Goal: Information Seeking & Learning: Find contact information

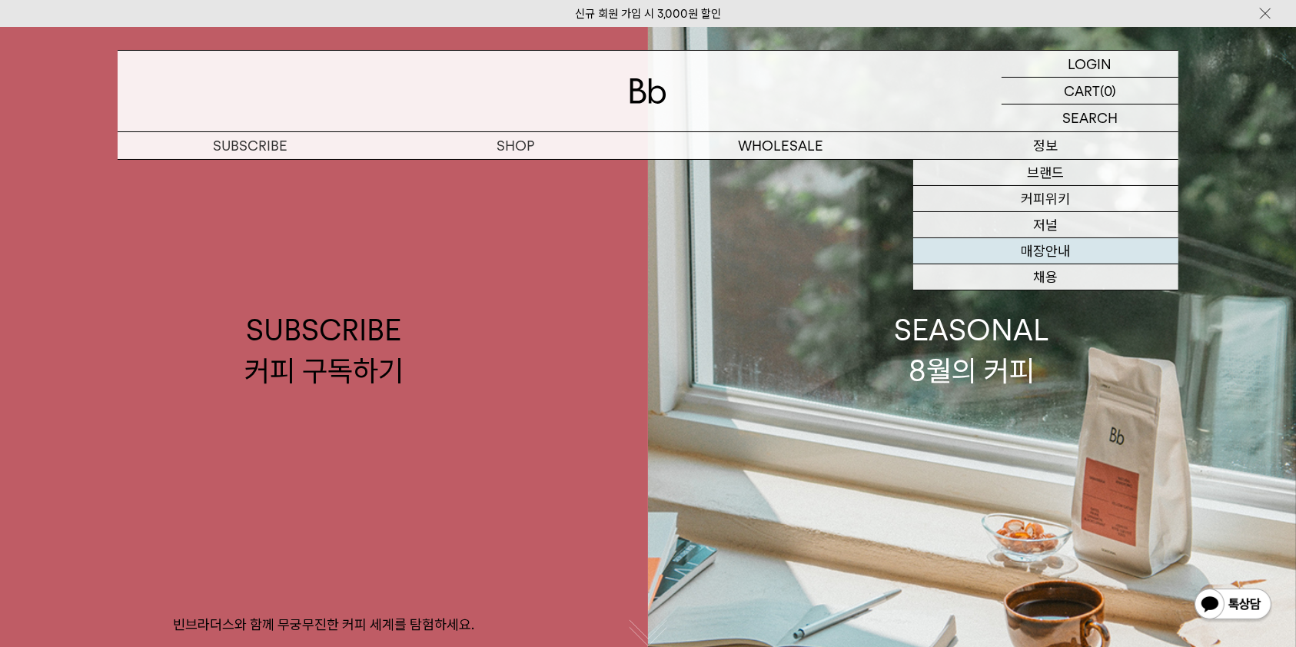
click at [1062, 246] on link "매장안내" at bounding box center [1045, 251] width 265 height 26
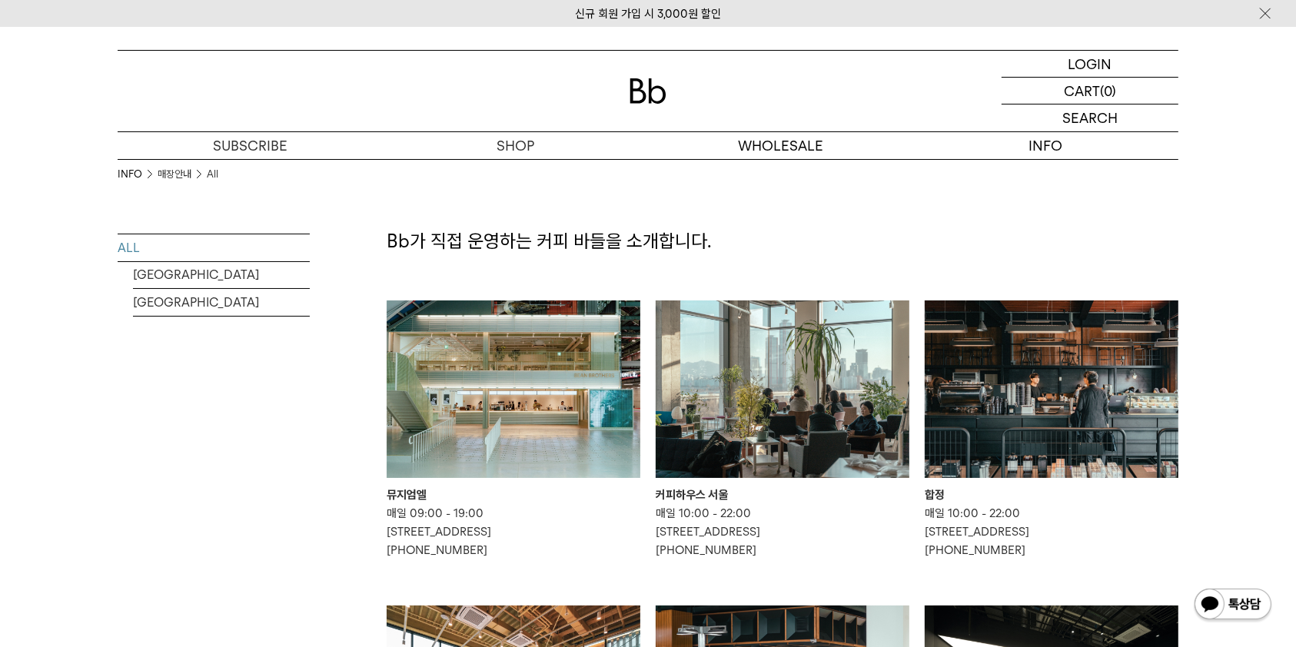
click at [607, 361] on img at bounding box center [514, 390] width 254 height 178
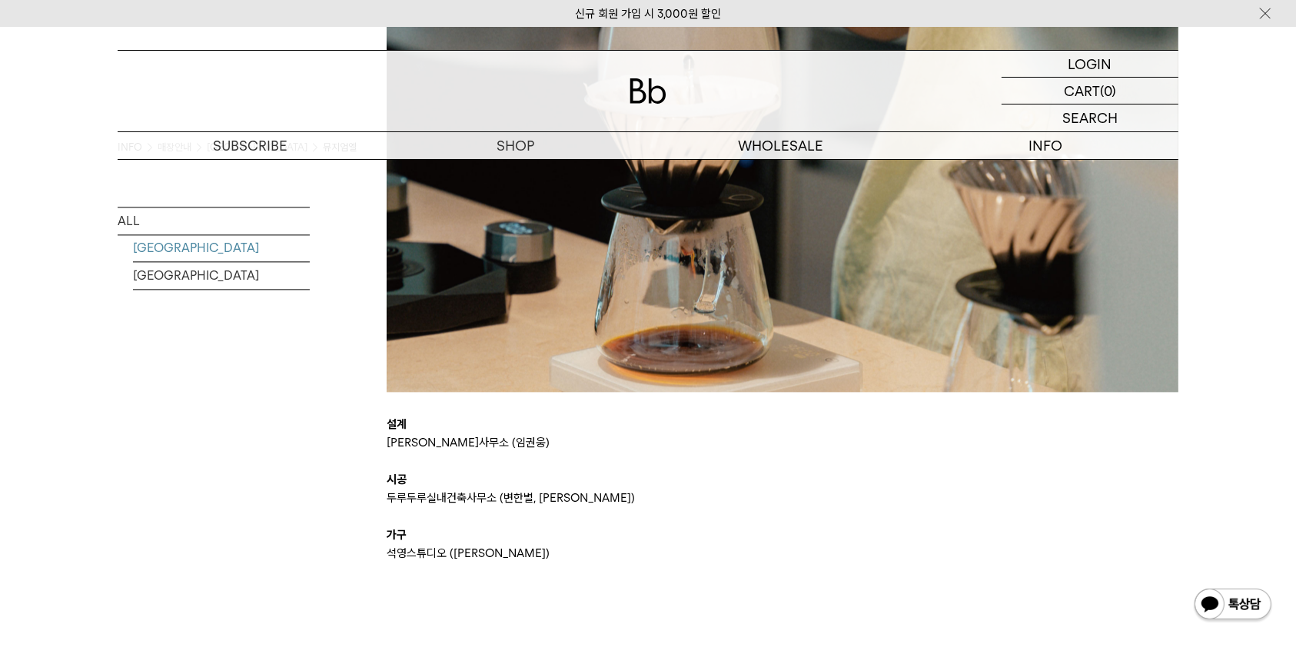
scroll to position [3634, 0]
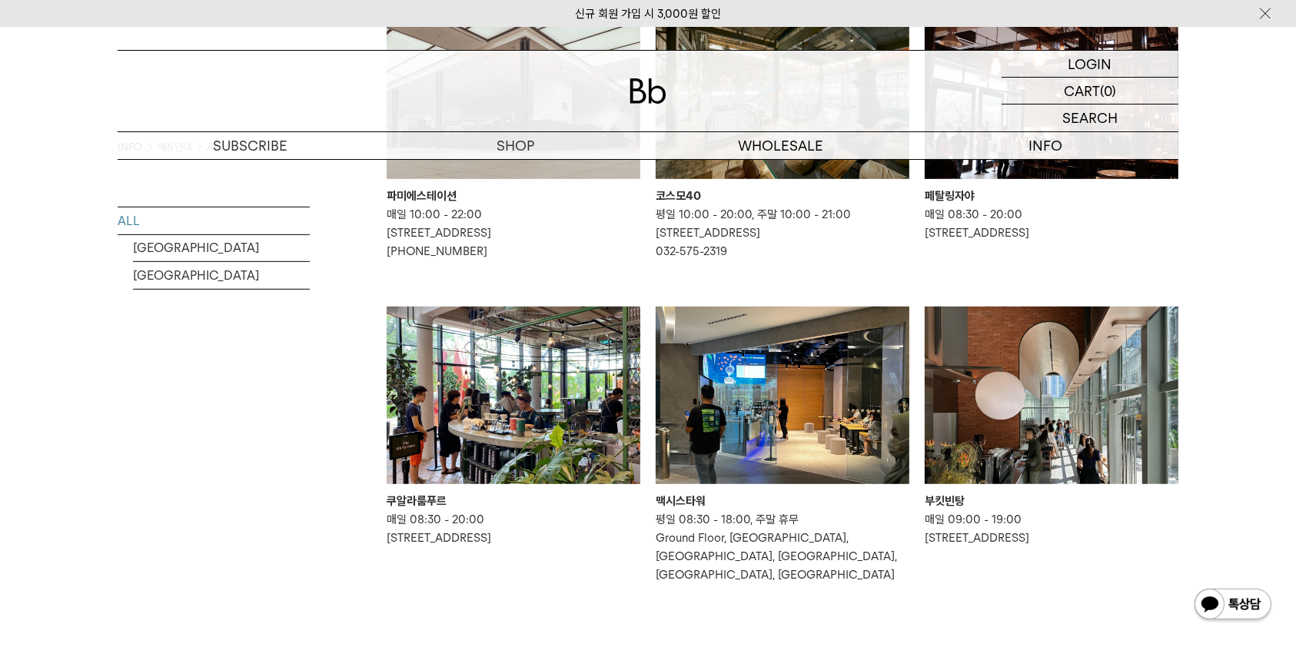
scroll to position [817, 0]
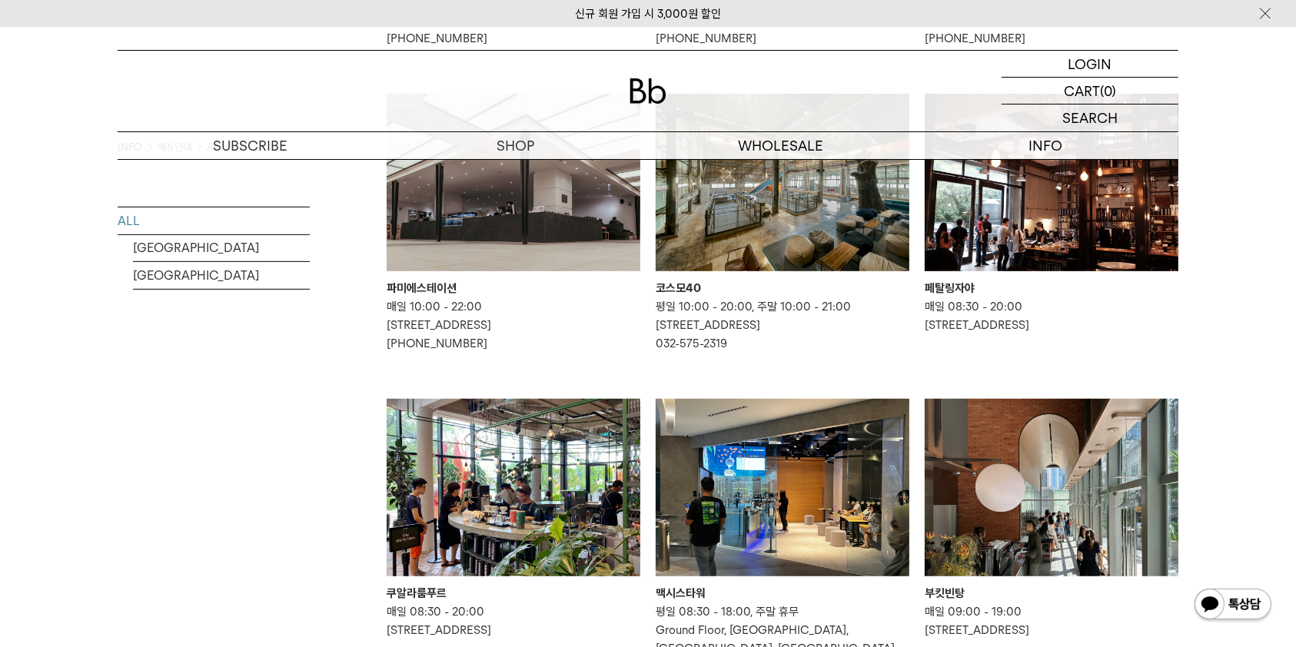
click at [768, 238] on img at bounding box center [783, 183] width 254 height 178
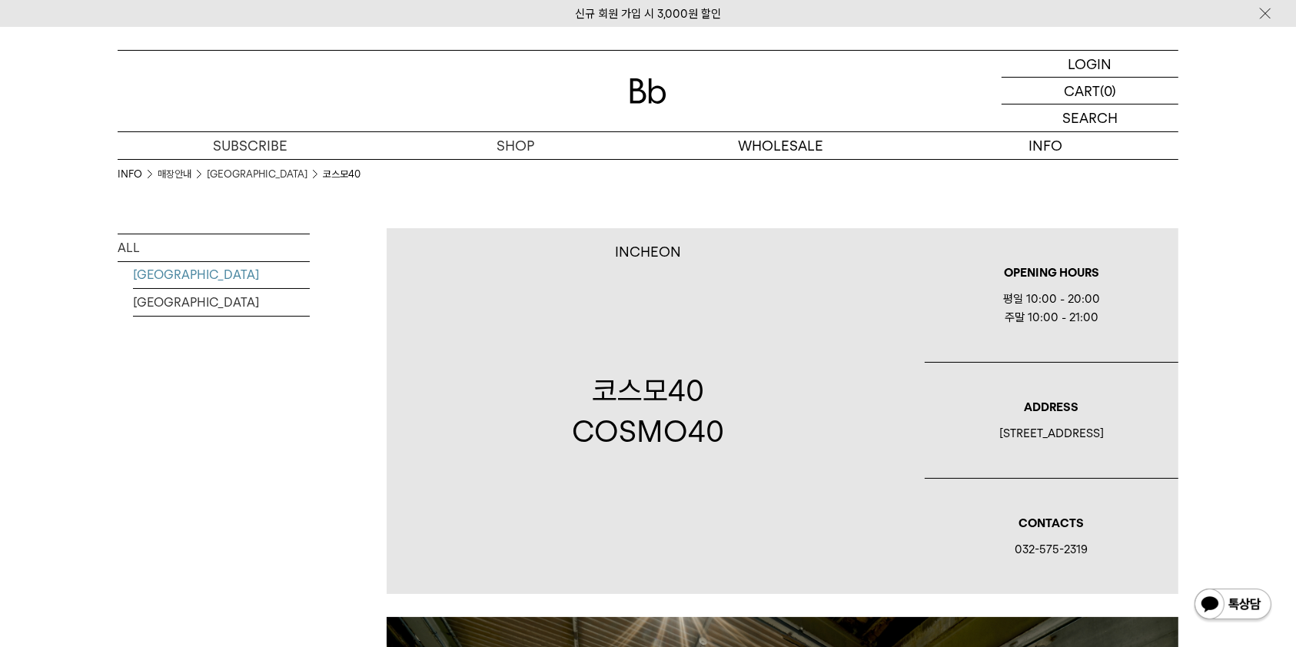
drag, startPoint x: 982, startPoint y: 437, endPoint x: 1122, endPoint y: 428, distance: 141.0
click at [1122, 428] on div "[STREET_ADDRESS]" at bounding box center [1052, 433] width 254 height 18
copy div "인천 서구 장고개로 231번길 9"
